Goal: Task Accomplishment & Management: Use online tool/utility

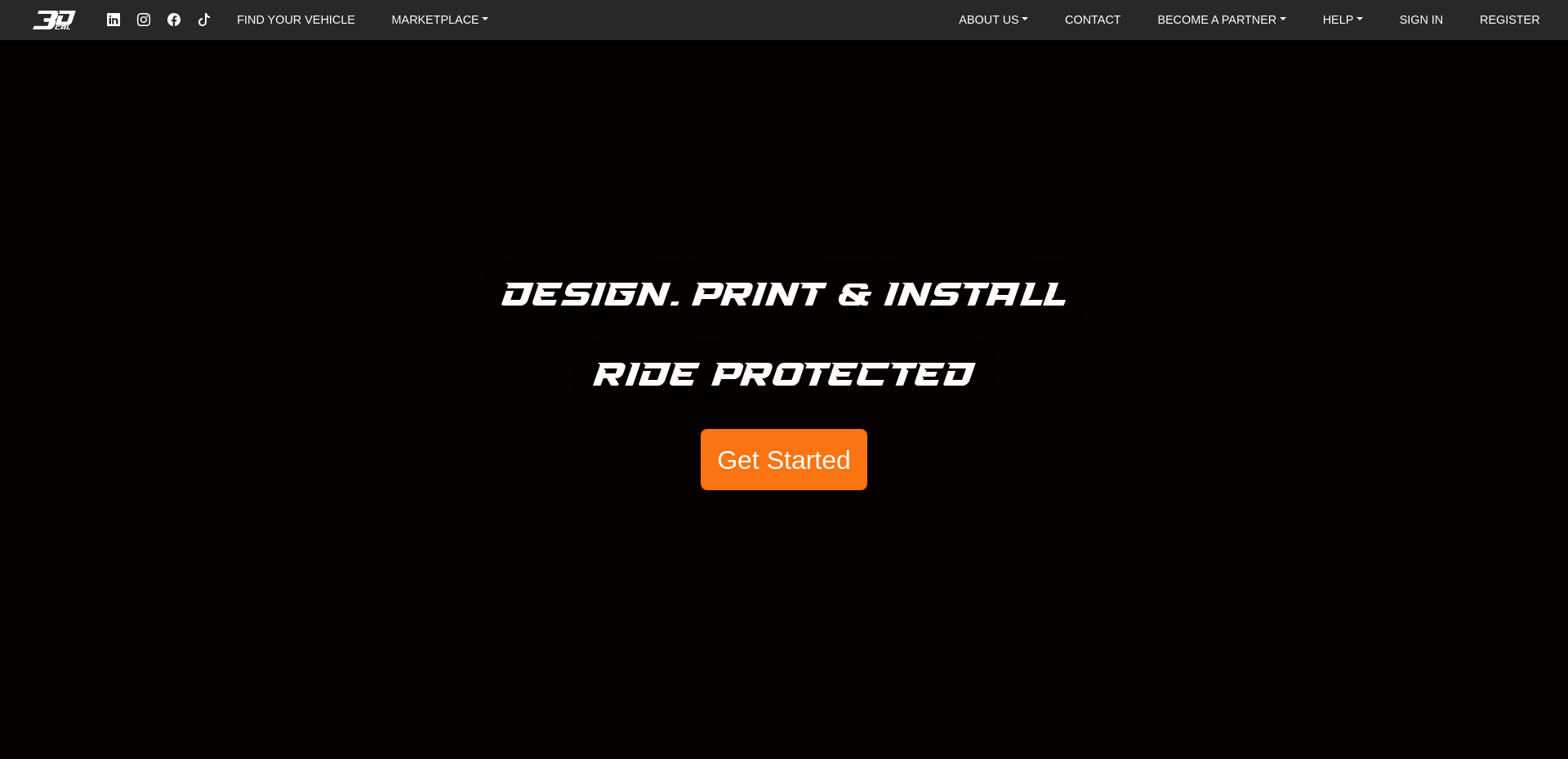
click at [784, 481] on button "Get Started" at bounding box center [784, 459] width 166 height 62
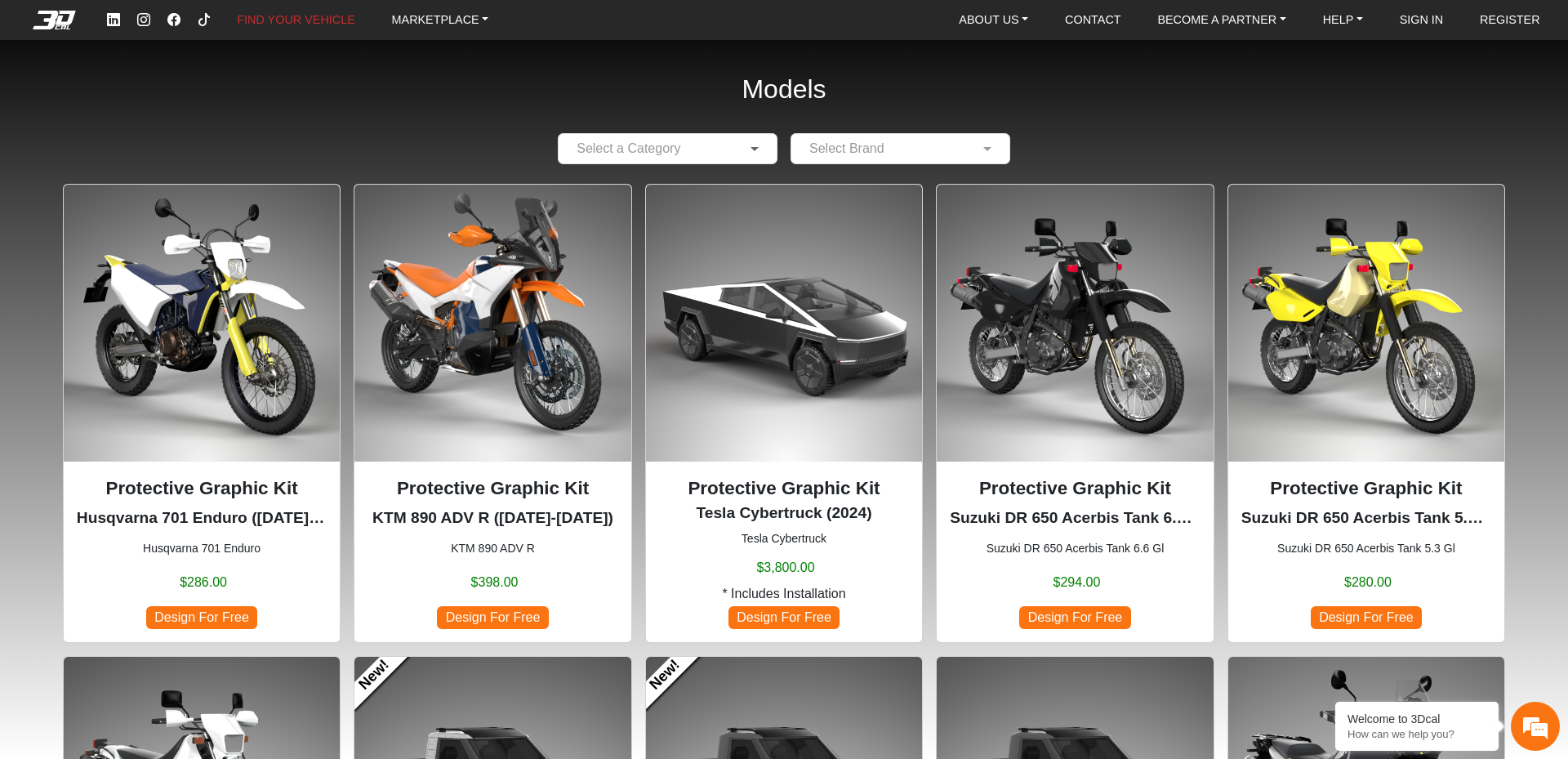
click at [752, 145] on span at bounding box center [756, 149] width 21 height 20
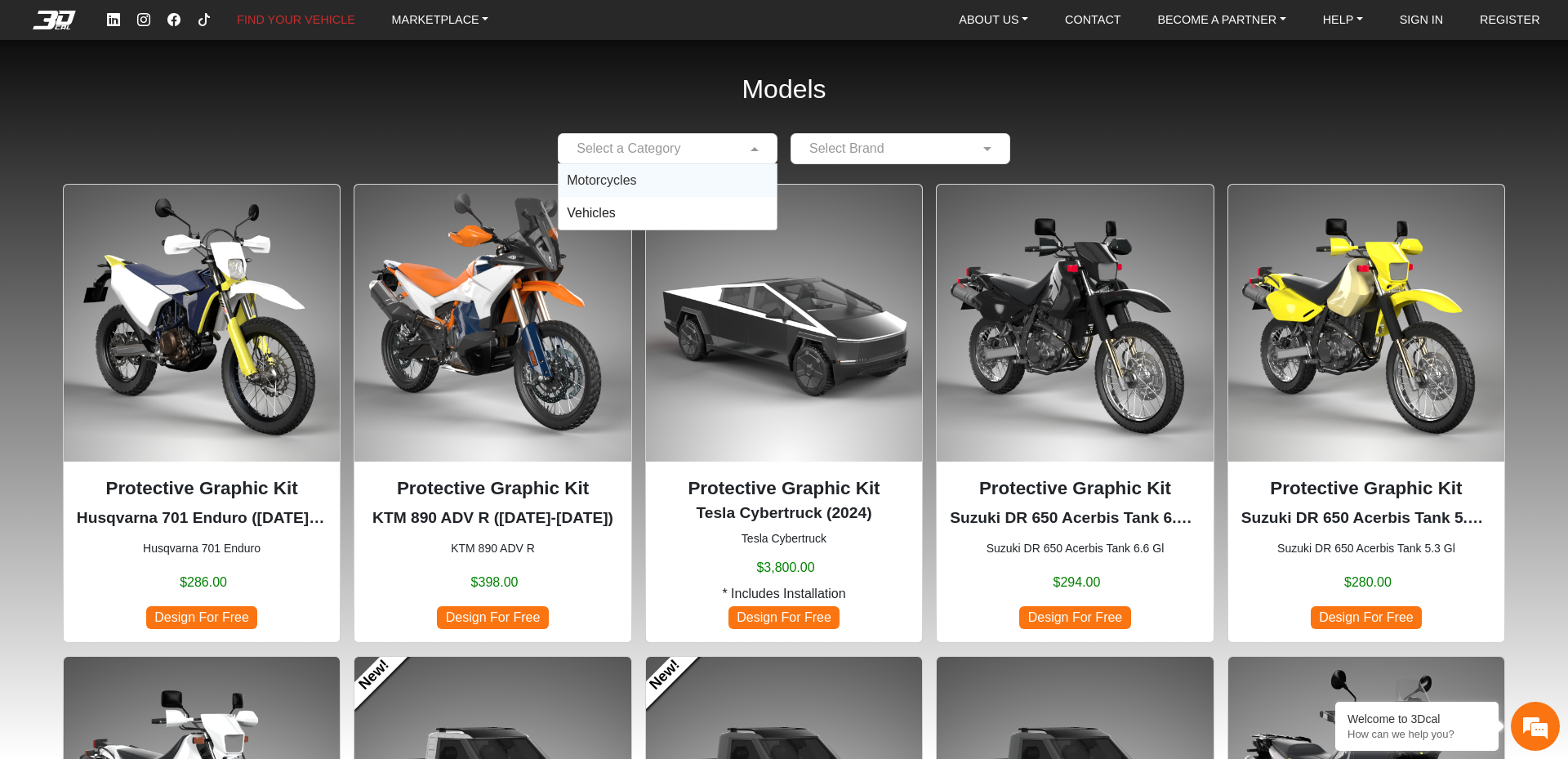
click at [665, 179] on div "Motorcycles" at bounding box center [668, 180] width 218 height 33
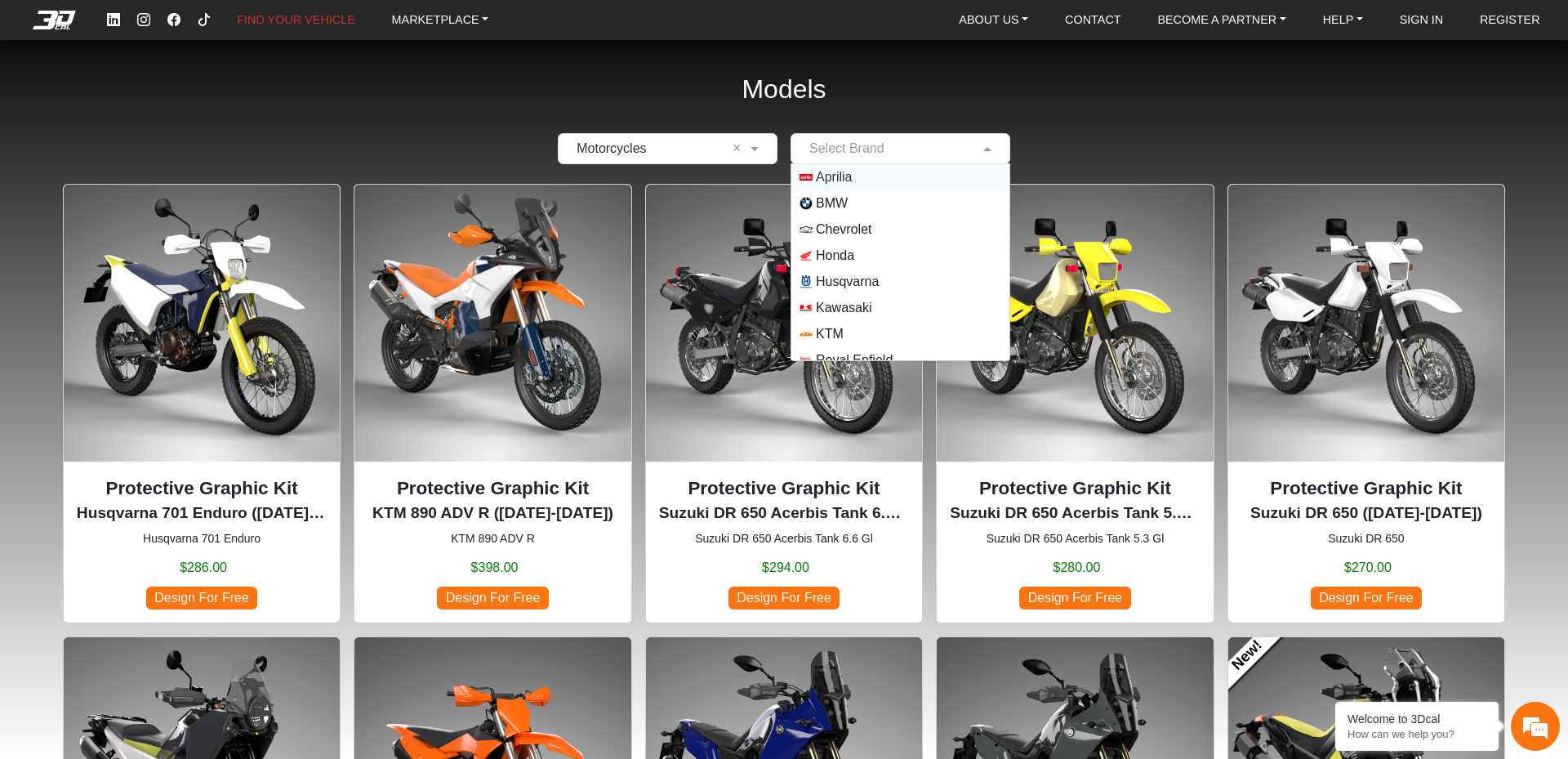
click at [928, 136] on div "Select Brand" at bounding box center [900, 149] width 220 height 31
click at [841, 312] on span "KTM" at bounding box center [830, 307] width 28 height 20
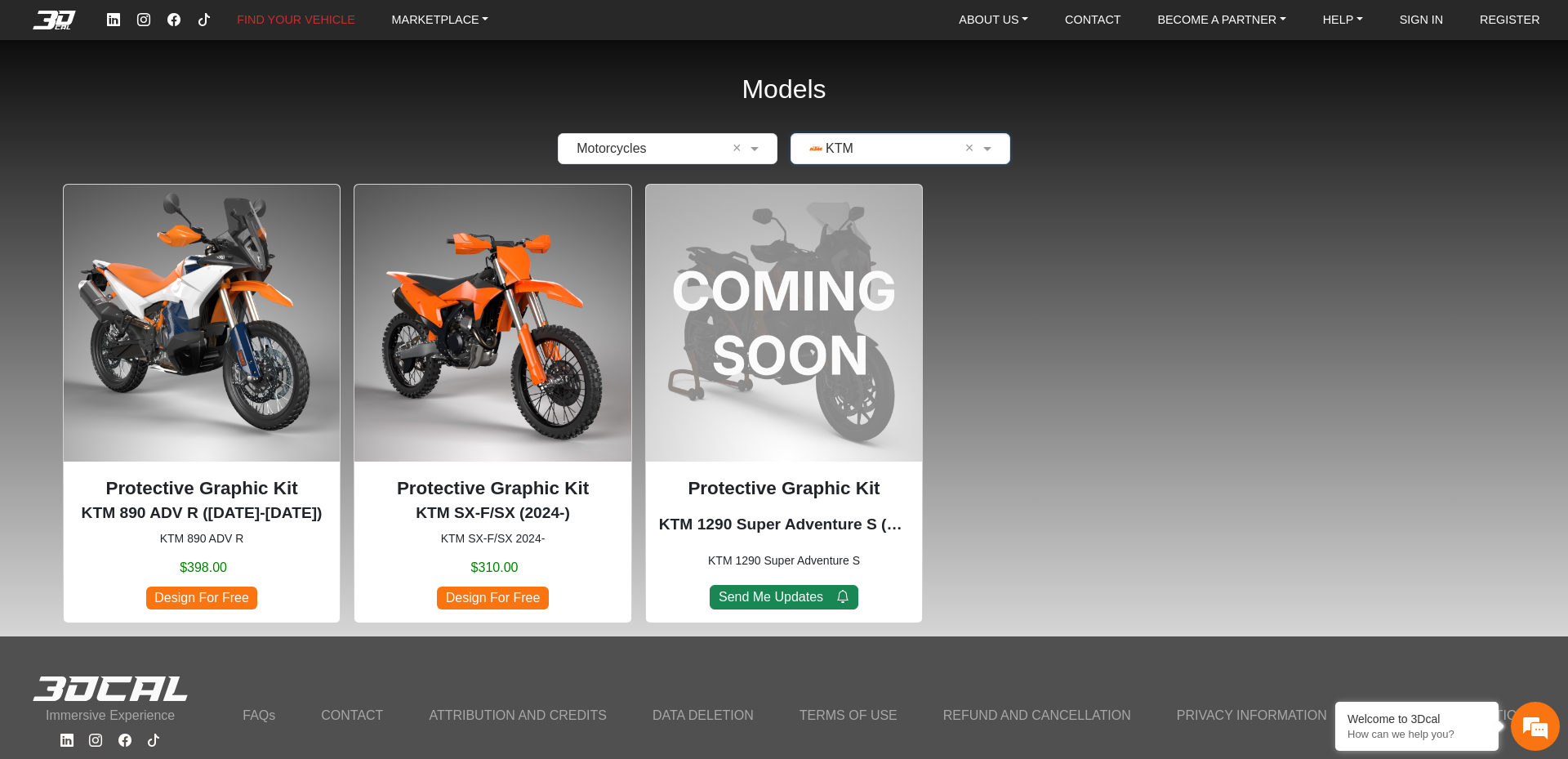
scroll to position [0, 0]
click at [192, 612] on div "Protective Graphic Kit KTM 890 ADV R ([DATE]-[DATE]) KTM 890 ADV R $398.00 Desi…" at bounding box center [201, 542] width 276 height 161
click at [197, 585] on div "Protective Graphic Kit KTM 890 ADV R ([DATE]-[DATE]) KTM 890 ADV R $398.00 Desi…" at bounding box center [202, 542] width 250 height 135
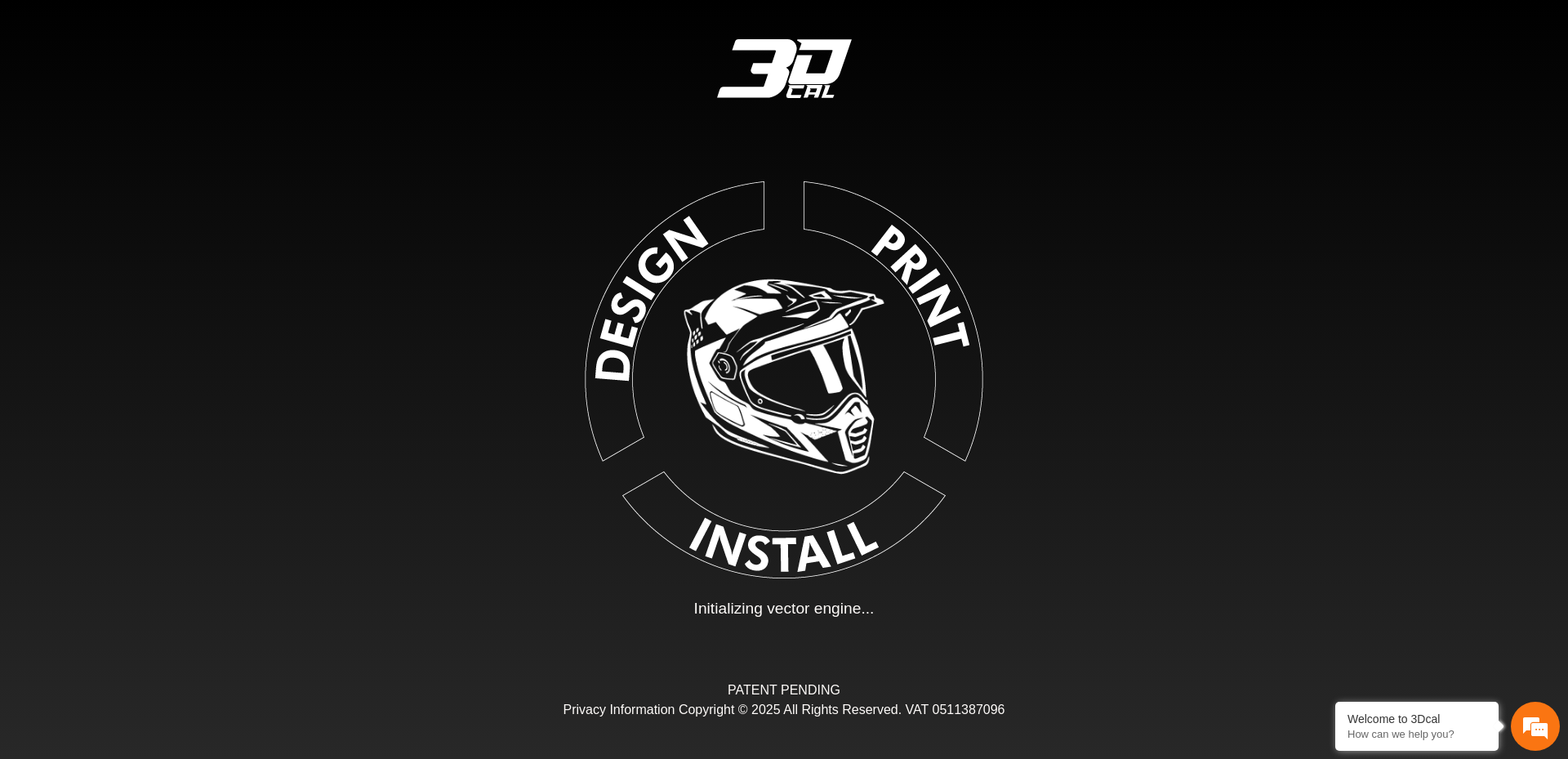
click at [195, 598] on div "Loading... Initializing vector engine... PATENT PENDING Privacy Information Cop…" at bounding box center [784, 380] width 1568 height 759
click at [636, 289] on img at bounding box center [784, 376] width 368 height 368
type input "*"
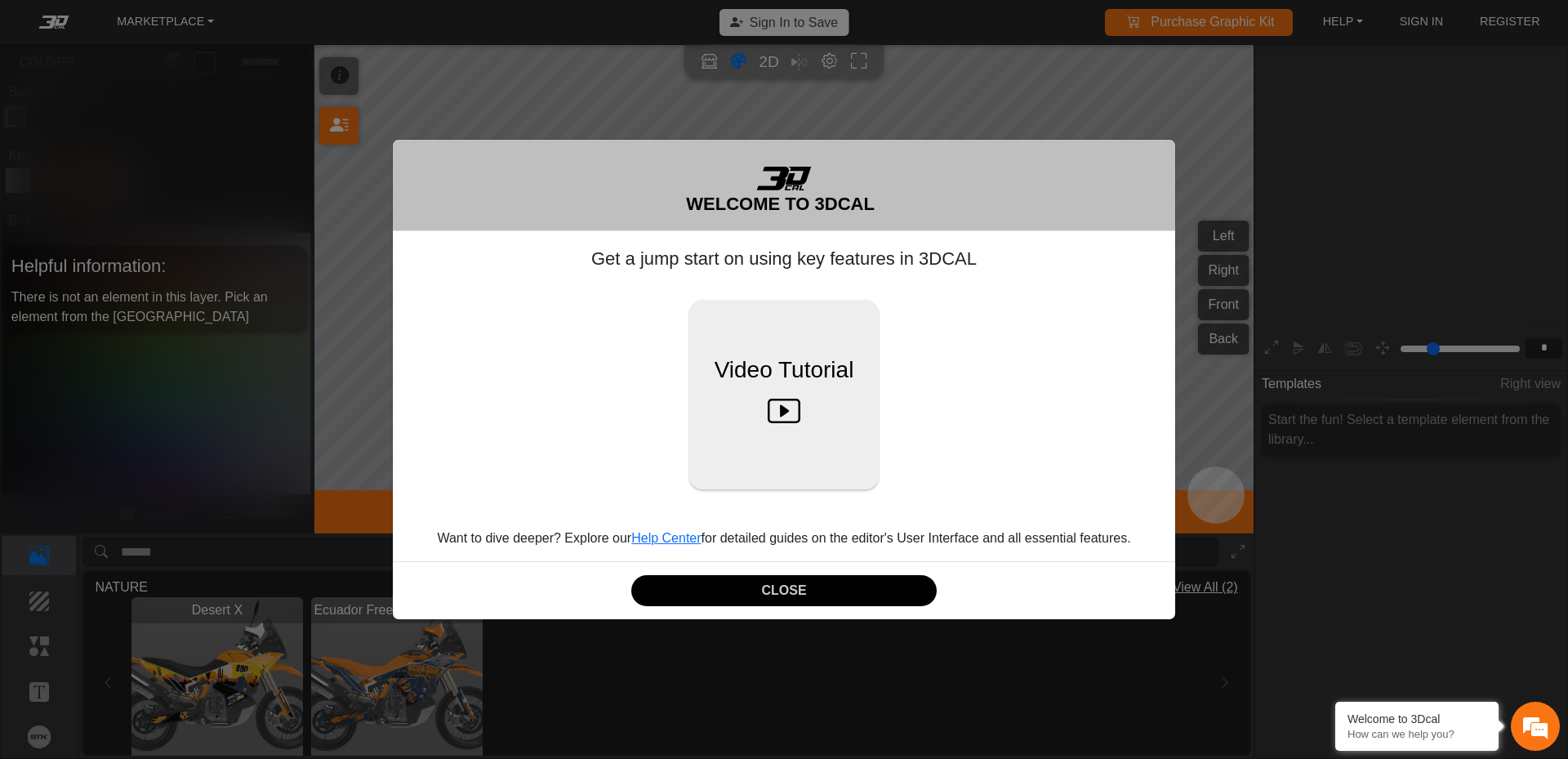
scroll to position [267, 253]
